Goal: Task Accomplishment & Management: Use online tool/utility

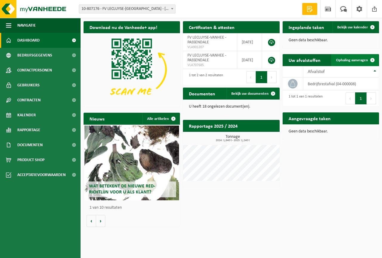
click at [357, 59] on span "Ophaling aanvragen" at bounding box center [352, 60] width 32 height 4
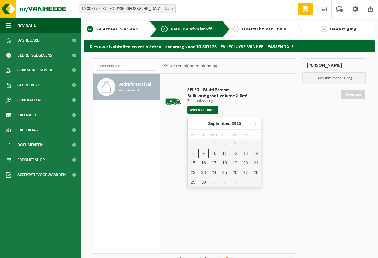
click at [201, 110] on input "text" at bounding box center [202, 109] width 30 height 7
click at [209, 151] on div "10" at bounding box center [214, 153] width 10 height 10
type input "Van [DATE]"
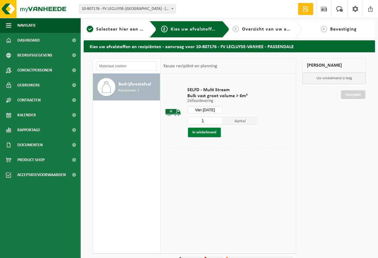
click at [208, 132] on button "In winkelmand" at bounding box center [204, 132] width 33 height 10
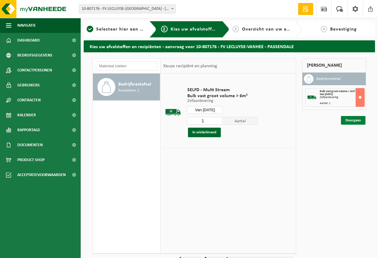
click at [353, 120] on link "Doorgaan" at bounding box center [353, 120] width 24 height 9
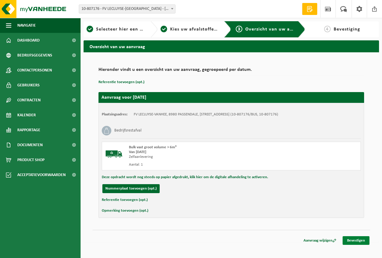
click at [359, 239] on link "Bevestigen" at bounding box center [356, 240] width 27 height 9
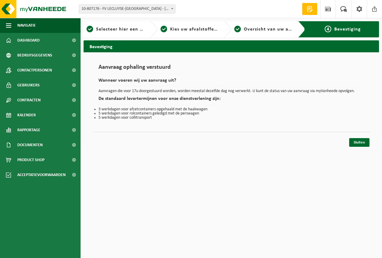
click at [361, 134] on div "Sluiten" at bounding box center [232, 135] width 278 height 6
click at [355, 144] on link "Sluiten" at bounding box center [359, 142] width 20 height 9
